Goal: Transaction & Acquisition: Obtain resource

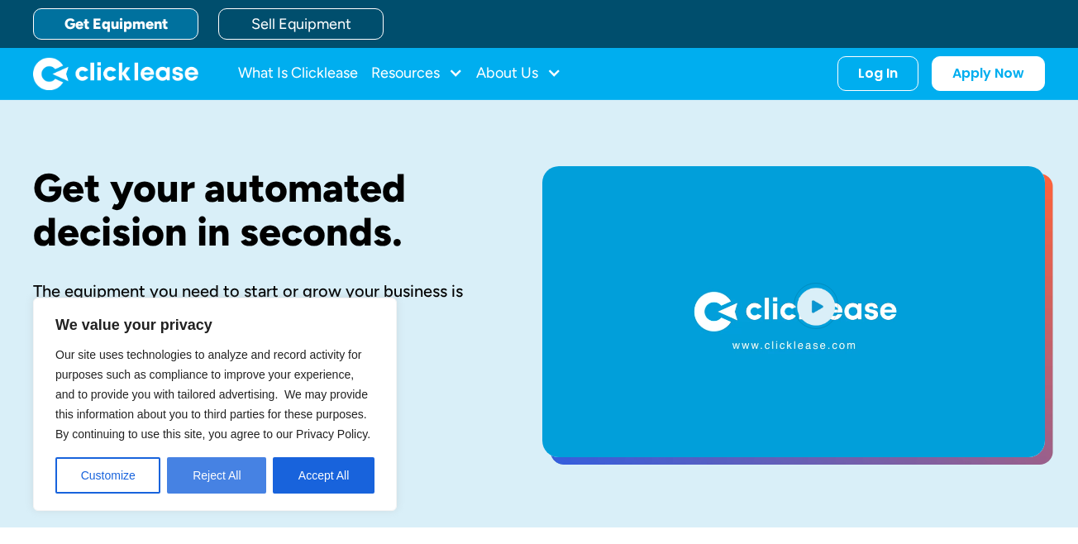
click at [203, 482] on button "Reject All" at bounding box center [216, 475] width 99 height 36
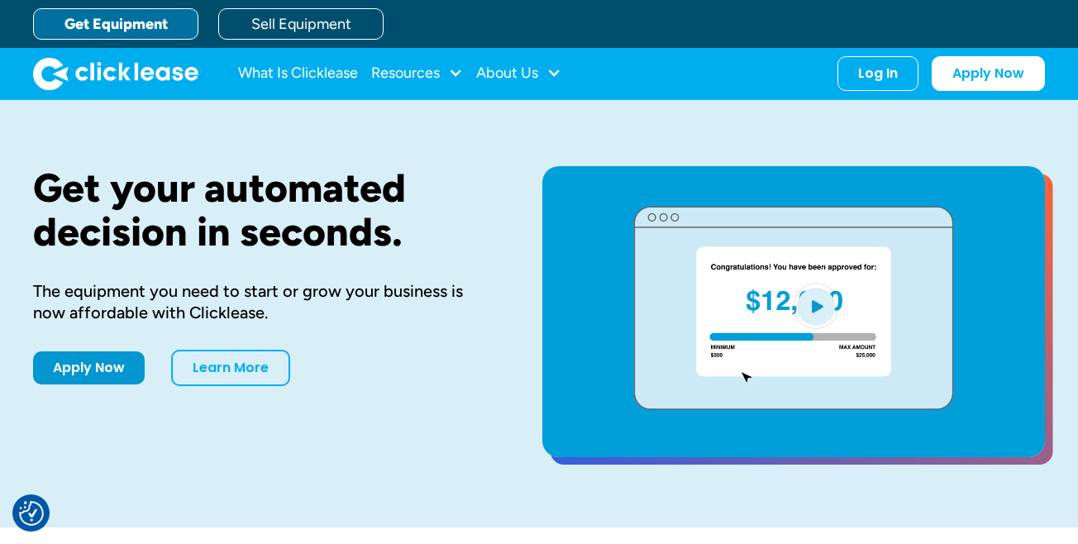
click at [142, 26] on link "Get Equipment" at bounding box center [115, 23] width 165 height 31
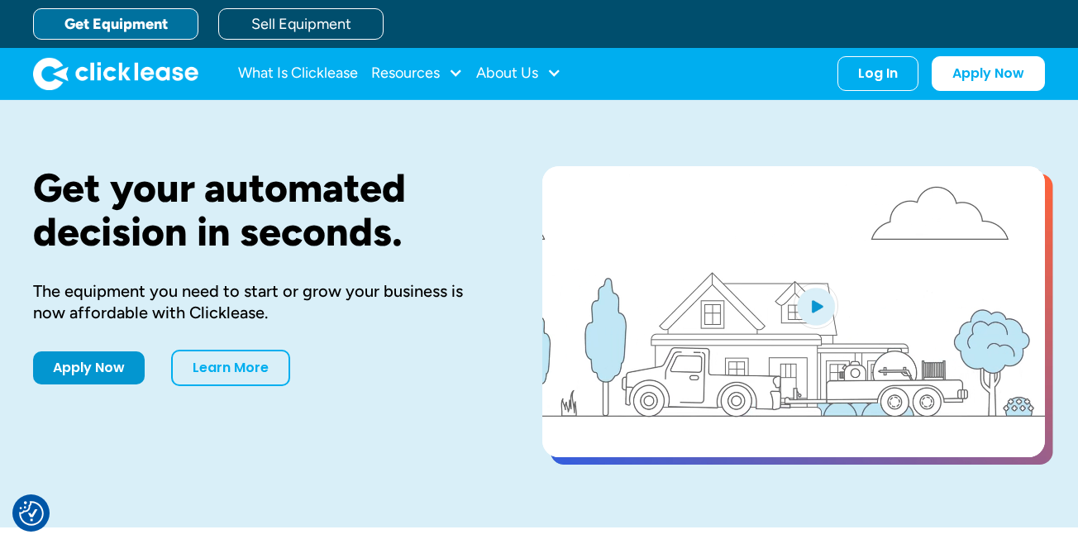
click at [115, 22] on link "Get Equipment" at bounding box center [115, 23] width 165 height 31
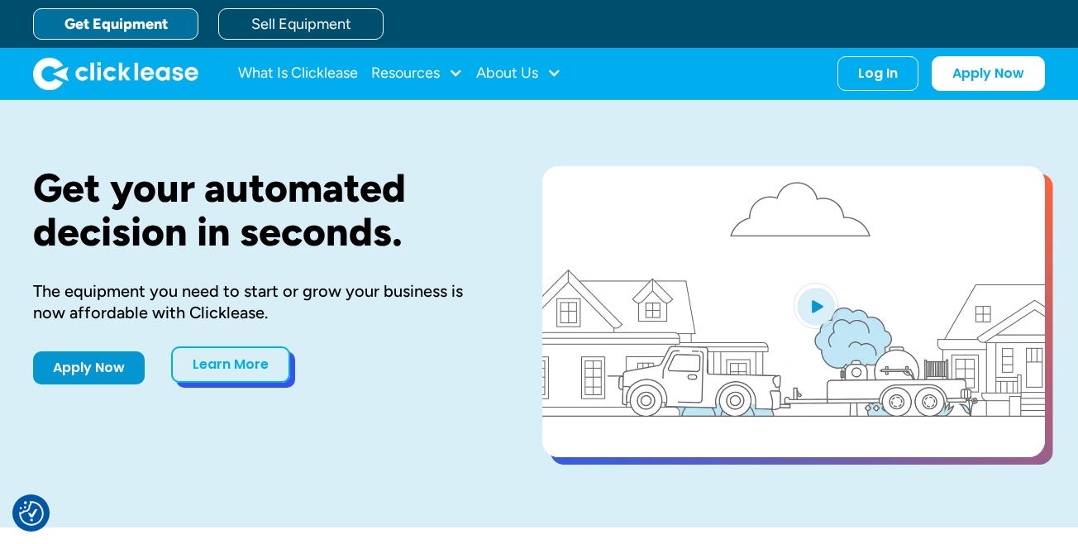
click at [235, 369] on link "Learn More" at bounding box center [230, 364] width 119 height 36
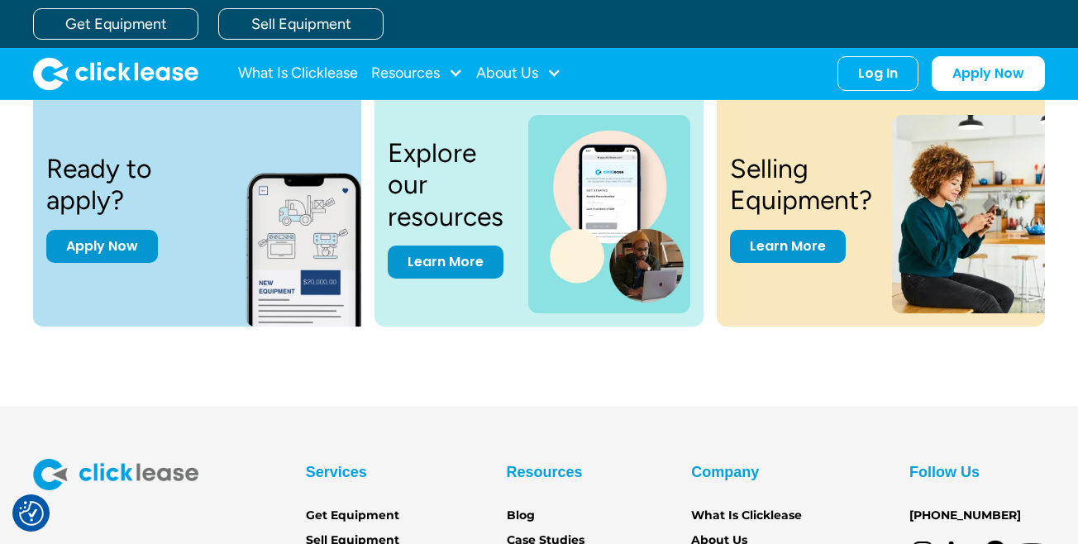
scroll to position [2149, 0]
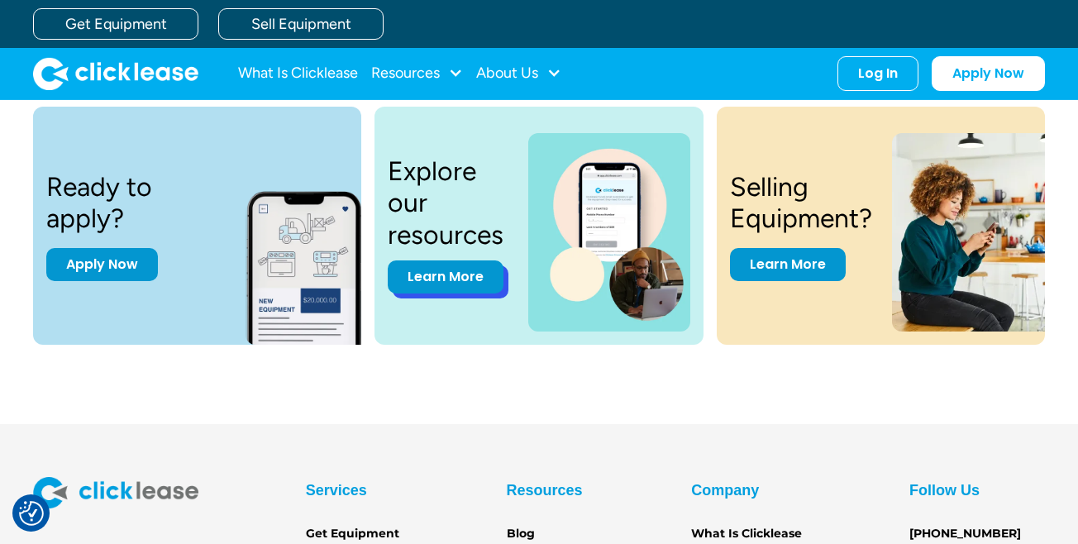
click at [439, 281] on link "Learn More" at bounding box center [446, 276] width 116 height 33
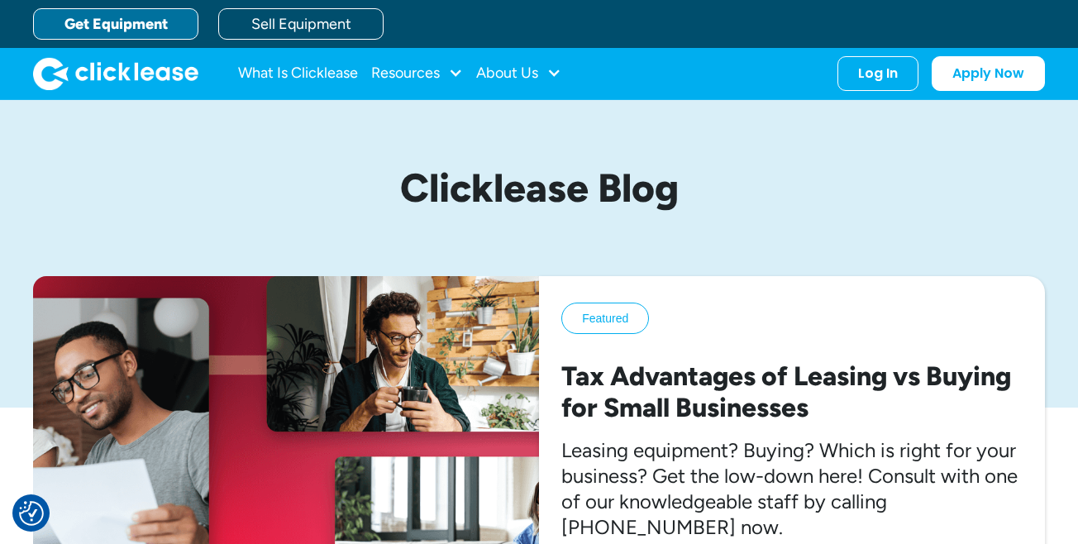
click at [167, 24] on link "Get Equipment" at bounding box center [115, 23] width 165 height 31
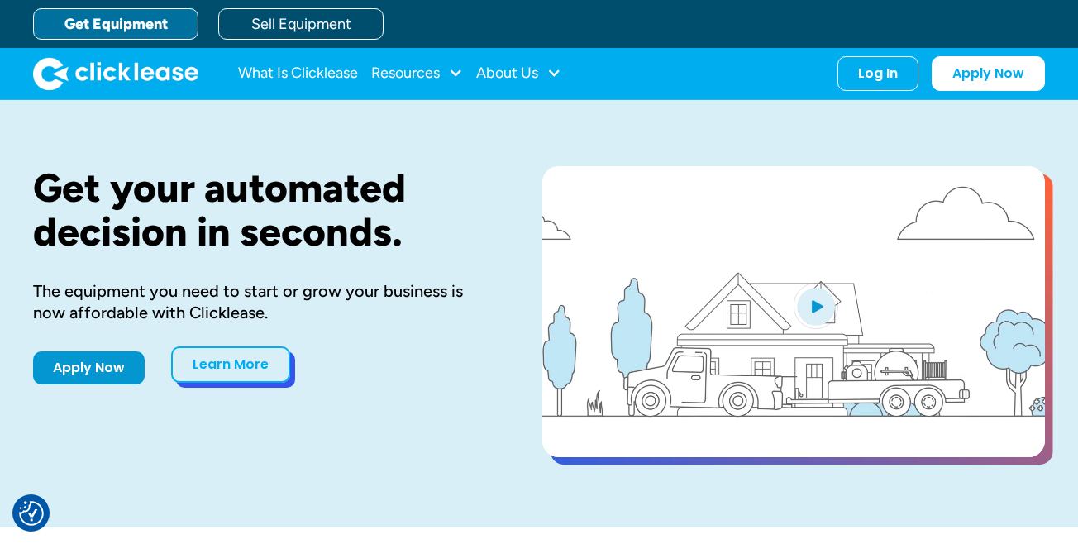
click at [210, 369] on link "Learn More" at bounding box center [230, 364] width 119 height 36
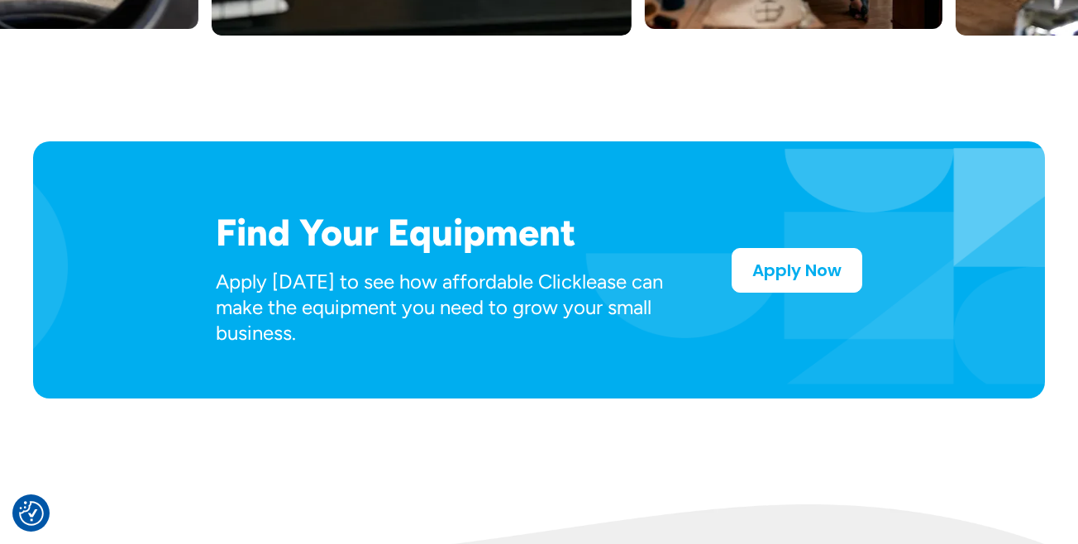
scroll to position [827, 0]
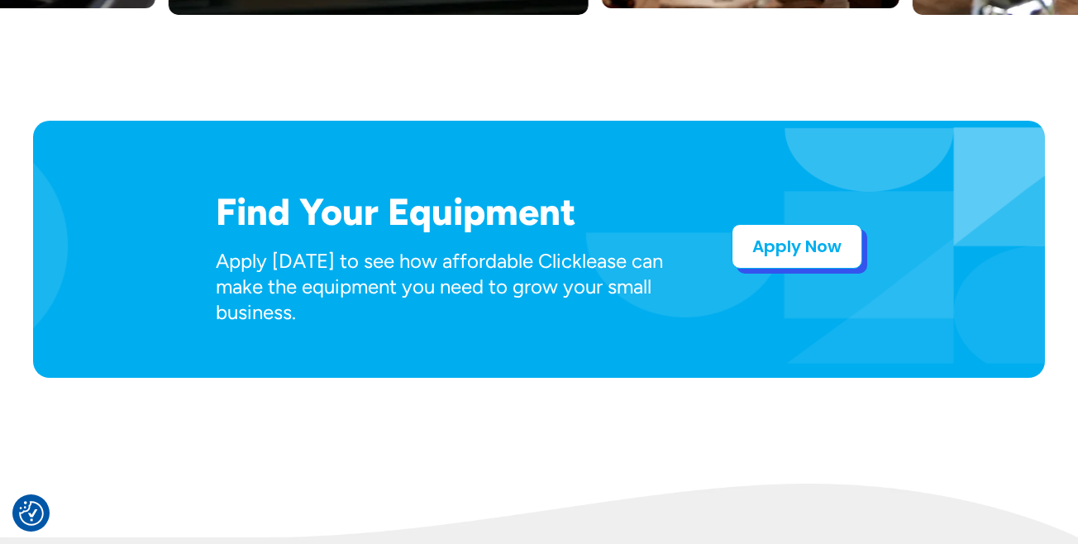
click at [802, 236] on link "Apply Now" at bounding box center [796, 246] width 131 height 45
